Goal: Task Accomplishment & Management: Use online tool/utility

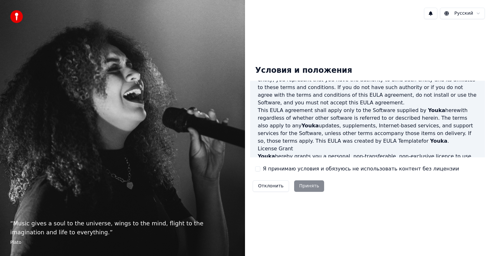
scroll to position [160, 0]
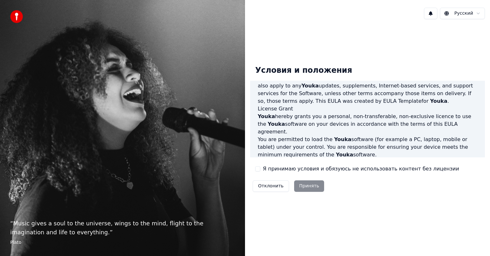
click at [263, 169] on label "Я принимаю условия и обязуюсь не использовать контент без лицензии" at bounding box center [361, 169] width 196 height 8
click at [261, 169] on button "Я принимаю условия и обязуюсь не использовать контент без лицензии" at bounding box center [257, 168] width 5 height 5
click at [297, 187] on button "Принять" at bounding box center [309, 185] width 30 height 11
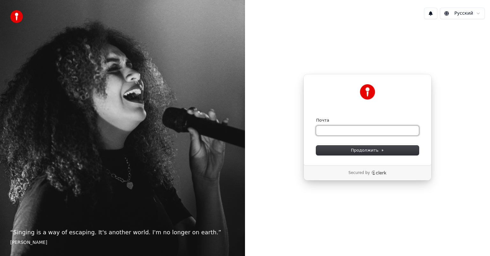
click at [358, 129] on input "Почта" at bounding box center [367, 131] width 103 height 10
type input "*"
click at [360, 148] on span "Продолжить" at bounding box center [368, 151] width 34 height 6
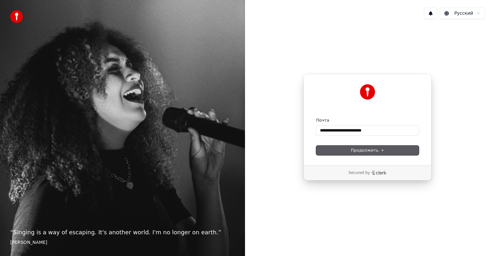
type input "**********"
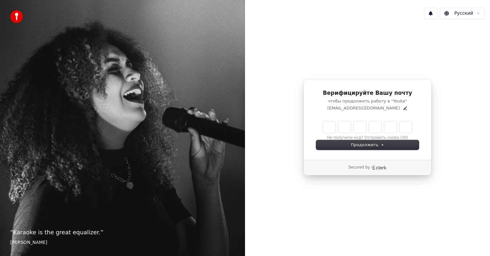
click at [336, 128] on input "Enter verification code" at bounding box center [367, 126] width 89 height 11
type input "******"
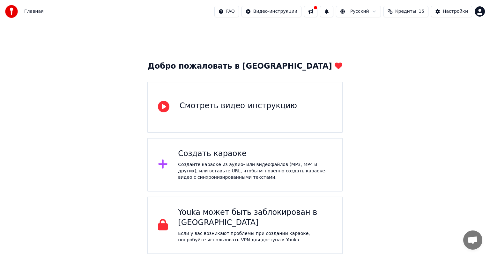
click at [258, 168] on div "Создайте караоке из аудио- или видеофайлов (MP3, MP4 и других), или вставьте UR…" at bounding box center [255, 171] width 154 height 19
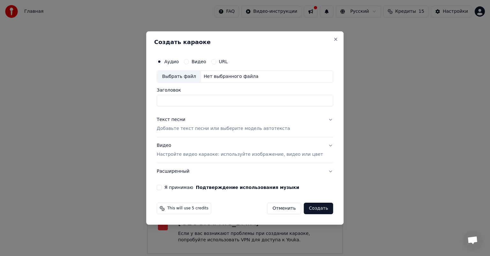
click at [232, 102] on input "Заголовок" at bounding box center [245, 100] width 177 height 11
click at [203, 62] on label "Видео" at bounding box center [199, 61] width 15 height 4
click at [189, 62] on button "Видео" at bounding box center [186, 61] width 5 height 5
click at [212, 99] on input "Заголовок" at bounding box center [245, 100] width 177 height 11
click at [200, 128] on p "Добавьте текст песни или выберите модель автотекста" at bounding box center [223, 128] width 133 height 6
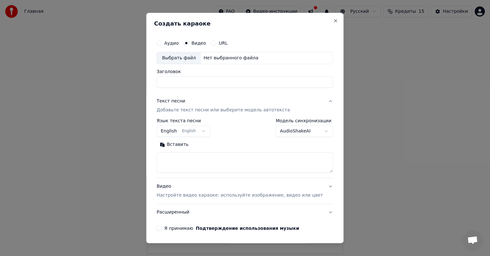
click at [180, 130] on button "English English" at bounding box center [184, 130] width 54 height 11
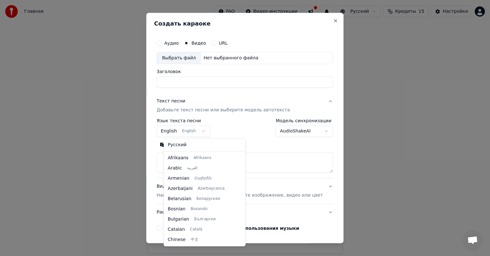
scroll to position [51, 0]
click at [195, 130] on body "Главная FAQ Видео-инструкции Русский Кредиты 15 Настройки Добро пожаловать в Yo…" at bounding box center [245, 127] width 490 height 254
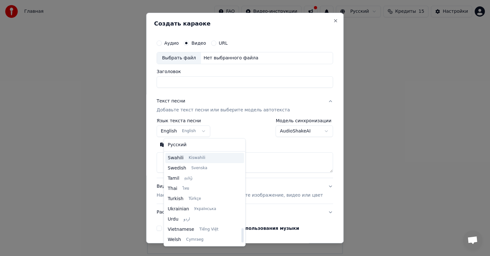
scroll to position [458, 0]
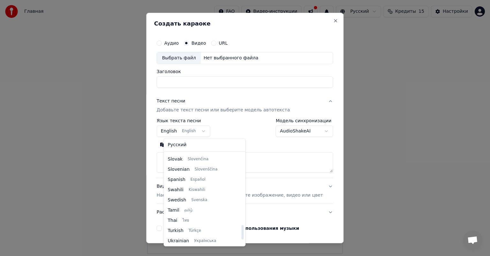
select select "**"
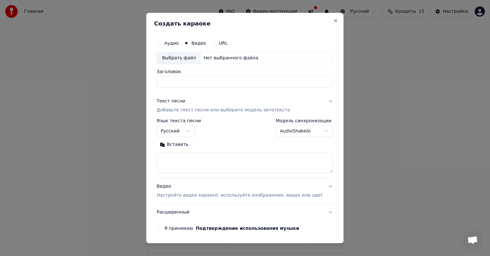
click at [276, 132] on body "Главная FAQ Видео-инструкции Русский Кредиты 15 Настройки Добро пожаловать в Yo…" at bounding box center [245, 127] width 490 height 254
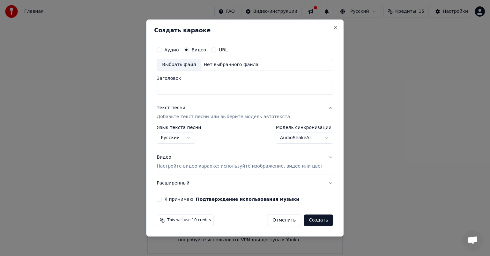
click at [172, 199] on div "Я принимаю Подтверждение использования музыки" at bounding box center [245, 199] width 177 height 5
click at [162, 198] on button "Я принимаю Подтверждение использования музыки" at bounding box center [159, 199] width 5 height 5
click at [222, 63] on div "Нет выбранного файла" at bounding box center [231, 65] width 60 height 6
click at [326, 31] on h2 "Создать караоке" at bounding box center [245, 30] width 182 height 6
click at [329, 28] on div "**********" at bounding box center [245, 127] width 198 height 217
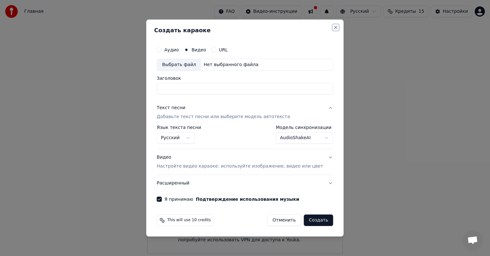
click at [334, 28] on button "Close" at bounding box center [336, 27] width 5 height 5
select select "**********"
select select
